Goal: Task Accomplishment & Management: Use online tool/utility

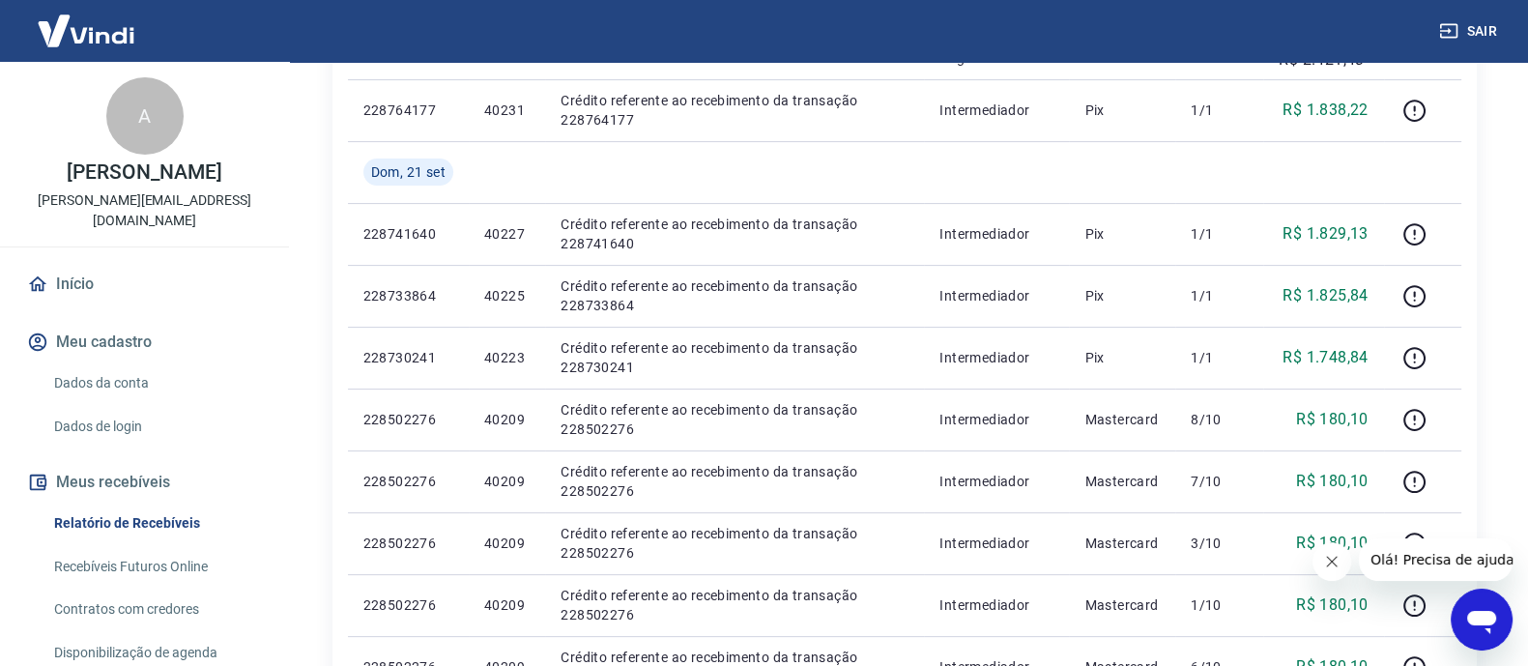
scroll to position [692, 0]
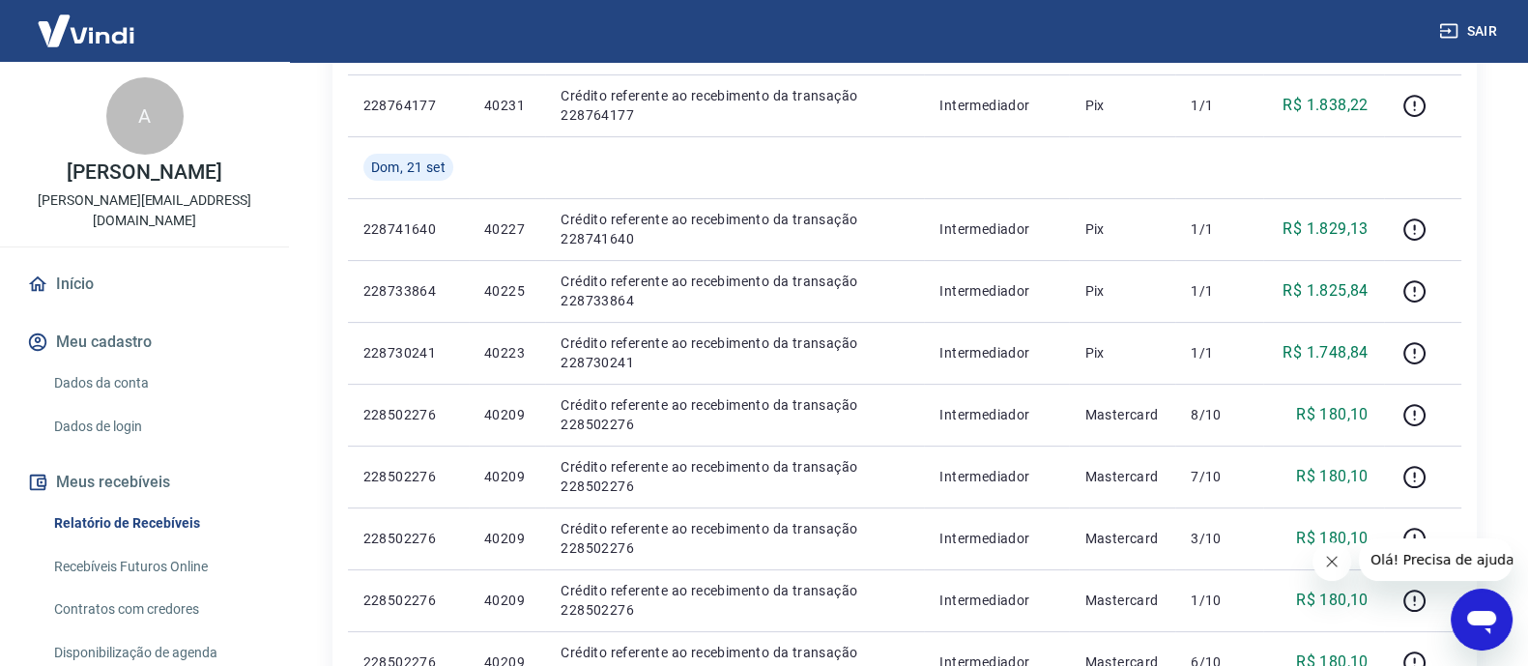
click at [121, 548] on link "Recebíveis Futuros Online" at bounding box center [155, 567] width 219 height 40
